Goal: Task Accomplishment & Management: Manage account settings

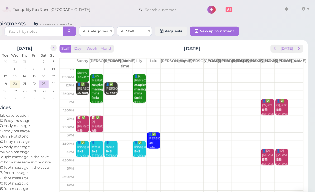
scroll to position [10, 0]
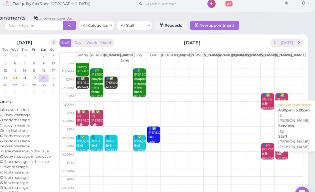
click at [280, 139] on div "👤(2) [PERSON_NAME] B盐 [PERSON_NAME]|[PERSON_NAME] 4:00pm - 5:00pm" at bounding box center [285, 149] width 11 height 31
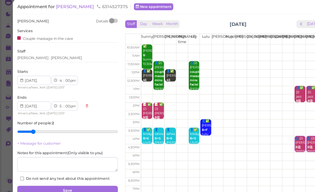
click at [60, 75] on select "00 05 10 15 20 25 30 35 40 45 50 55" at bounding box center [60, 78] width 5 height 6
select select "30"
click at [55, 75] on select "1 2 3 4 5 6 7 8 9 10 11 12" at bounding box center [55, 78] width 4 height 6
select select "5"
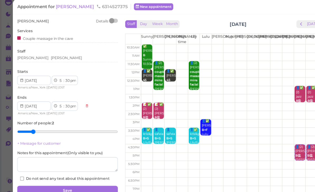
select select "6"
click at [60, 173] on button "Save" at bounding box center [61, 177] width 91 height 8
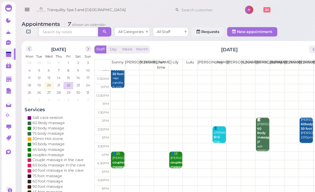
scroll to position [10, 0]
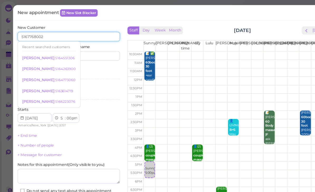
type input "5167768002"
click at [90, 46] on input at bounding box center [85, 49] width 44 height 8
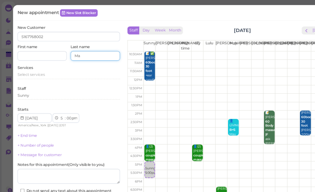
type input "M"
click at [40, 47] on input at bounding box center [38, 49] width 44 height 8
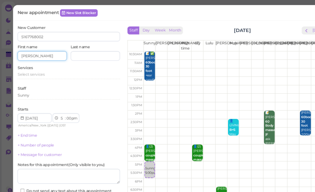
type input "[PERSON_NAME]"
click at [37, 65] on span "Select services" at bounding box center [28, 66] width 24 height 4
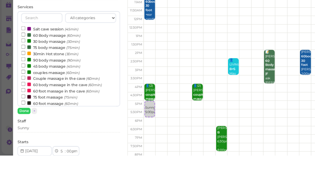
click at [52, 82] on label "60 Body massage (60min)" at bounding box center [45, 85] width 52 height 6
click at [22, 83] on input "60 Body massage (60min)" at bounding box center [20, 84] width 3 height 3
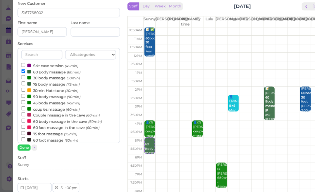
click at [23, 149] on button "Done" at bounding box center [22, 152] width 12 height 6
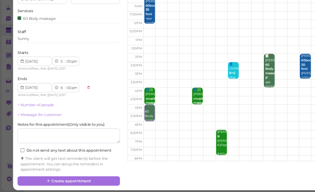
scroll to position [29, 0]
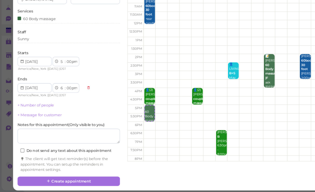
click at [56, 178] on button "Create appointment" at bounding box center [61, 182] width 91 height 8
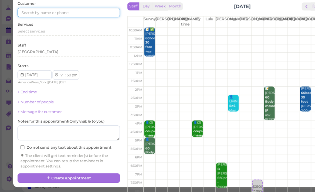
scroll to position [18, 0]
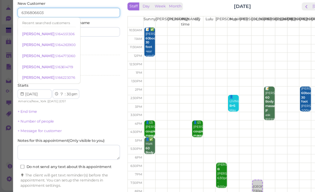
type input "6316806603"
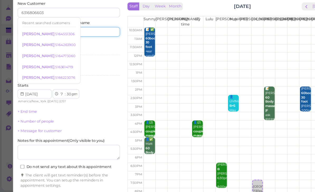
click at [94, 45] on input at bounding box center [85, 49] width 44 height 8
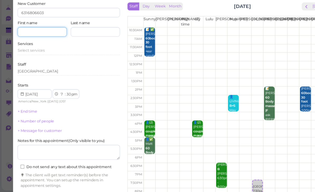
click at [43, 45] on input at bounding box center [38, 49] width 44 height 8
type input "[PERSON_NAME]"
click at [33, 64] on span "Select services" at bounding box center [28, 66] width 24 height 4
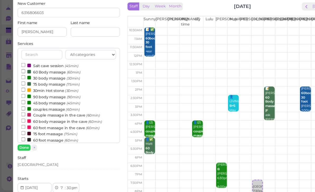
click at [48, 77] on label "Salt cave session (45min)" at bounding box center [44, 80] width 51 height 6
click at [22, 77] on input "Salt cave session (45min)" at bounding box center [20, 78] width 3 height 3
click at [20, 149] on button "Done" at bounding box center [22, 152] width 12 height 6
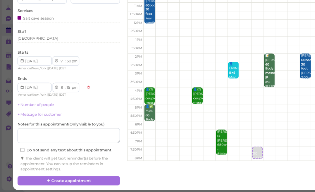
scroll to position [29, 0]
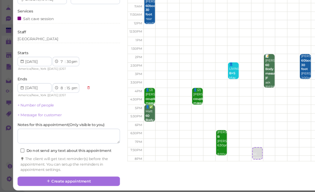
click at [49, 178] on button "Create appointment" at bounding box center [61, 182] width 91 height 8
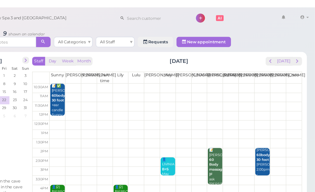
scroll to position [0, 0]
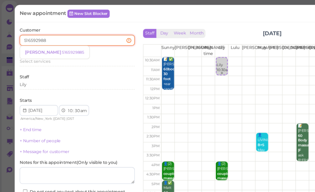
type input "5165929885"
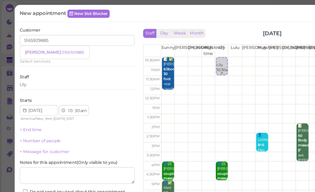
click at [49, 42] on small "5165929885" at bounding box center [58, 42] width 18 height 4
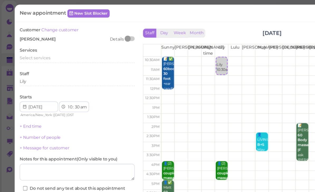
click at [37, 45] on span "Select services" at bounding box center [28, 47] width 24 height 4
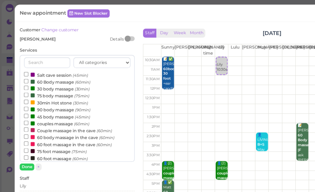
scroll to position [7, 0]
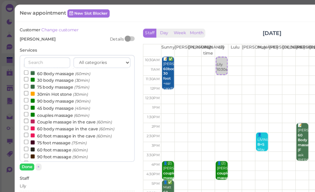
click at [45, 127] on label "45 foot massage (45min)" at bounding box center [44, 130] width 50 height 6
click at [22, 128] on input "45 foot massage (45min)" at bounding box center [20, 129] width 3 height 3
click at [25, 132] on button "Done" at bounding box center [22, 133] width 12 height 6
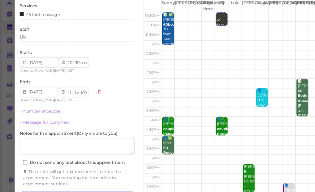
scroll to position [19, 0]
click at [56, 178] on button "Create appointment" at bounding box center [61, 182] width 91 height 8
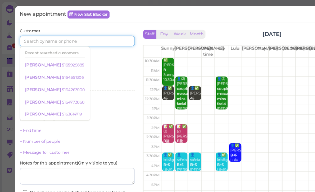
scroll to position [2, 0]
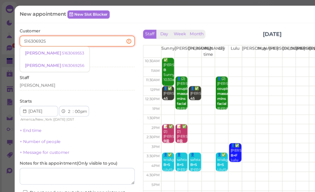
type input "5163069256"
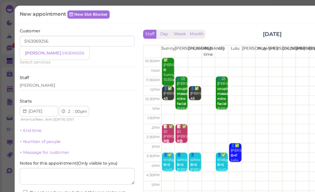
click at [40, 45] on link "[PERSON_NAME] 5163069256" at bounding box center [43, 42] width 55 height 10
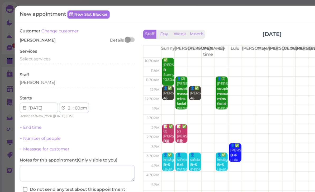
click at [40, 46] on span "Select services" at bounding box center [28, 47] width 24 height 4
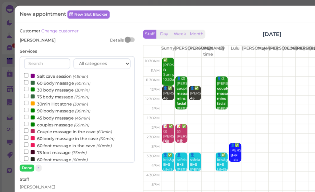
click at [52, 101] on label "Couple massage in the cave (60min)" at bounding box center [54, 104] width 70 height 6
click at [22, 101] on input "Couple massage in the cave (60min)" at bounding box center [20, 102] width 3 height 3
click at [23, 133] on button "Done" at bounding box center [22, 133] width 12 height 6
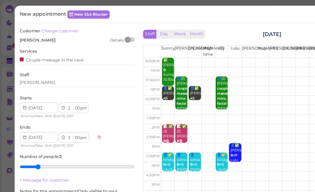
click at [36, 63] on div "[PERSON_NAME]" at bounding box center [61, 65] width 91 height 5
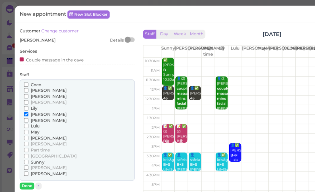
click at [30, 130] on span "[PERSON_NAME]" at bounding box center [38, 132] width 28 height 4
click at [22, 131] on input "[PERSON_NAME]" at bounding box center [20, 132] width 3 height 3
click at [22, 144] on button "Done" at bounding box center [22, 147] width 12 height 6
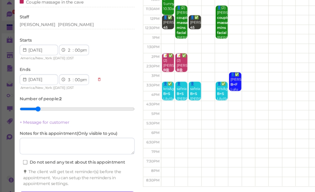
scroll to position [19, 0]
click at [66, 178] on button "Create appointment" at bounding box center [61, 182] width 91 height 8
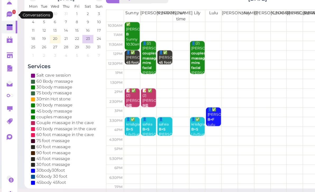
click at [8, 36] on icon at bounding box center [7, 38] width 4 height 5
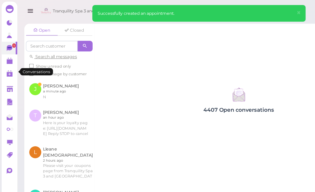
click at [47, 71] on link at bounding box center [46, 72] width 55 height 21
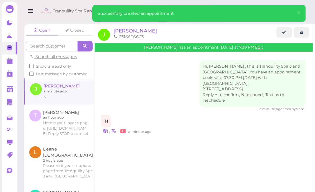
click at [100, 26] on span "[PERSON_NAME]" at bounding box center [107, 24] width 35 height 5
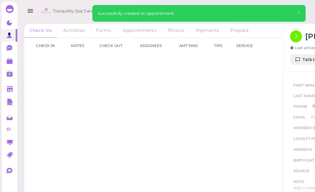
click at [112, 24] on link "Appointments" at bounding box center [110, 24] width 35 height 11
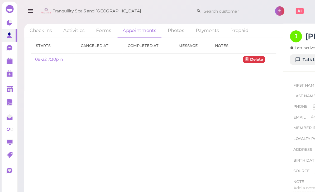
click at [44, 46] on link "08-22 7:30pm" at bounding box center [39, 47] width 22 height 4
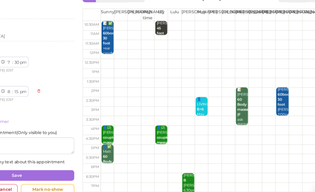
scroll to position [8, 0]
click at [224, 179] on div "👤[PERSON_NAME] SC [GEOGRAPHIC_DATA] 7:30pm - 8:15pm" at bounding box center [228, 192] width 8 height 27
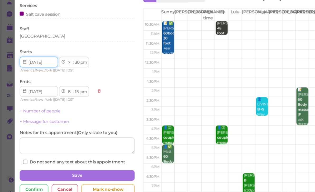
click at [22, 71] on input at bounding box center [31, 75] width 30 height 8
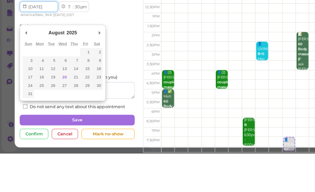
type input "[DATE]"
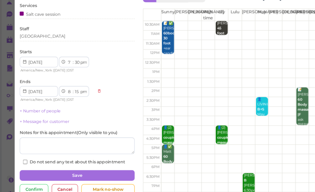
click at [78, 161] on button "Save" at bounding box center [61, 165] width 91 height 8
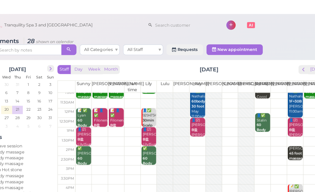
scroll to position [10, 0]
